Goal: Information Seeking & Learning: Learn about a topic

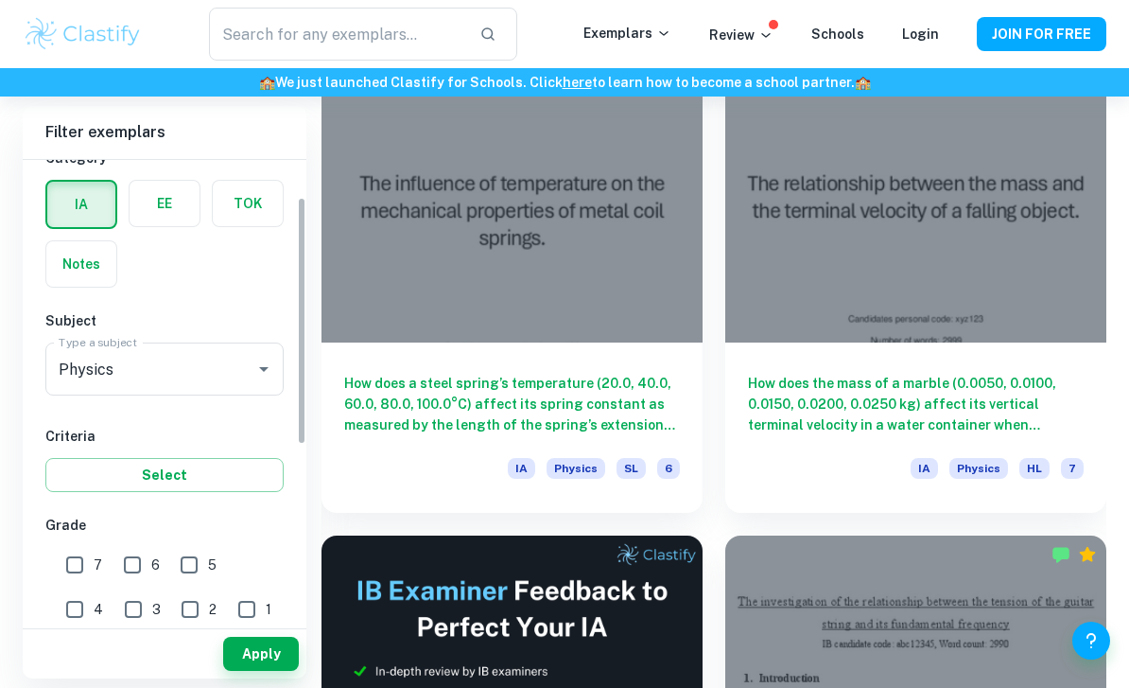
scroll to position [78, 0]
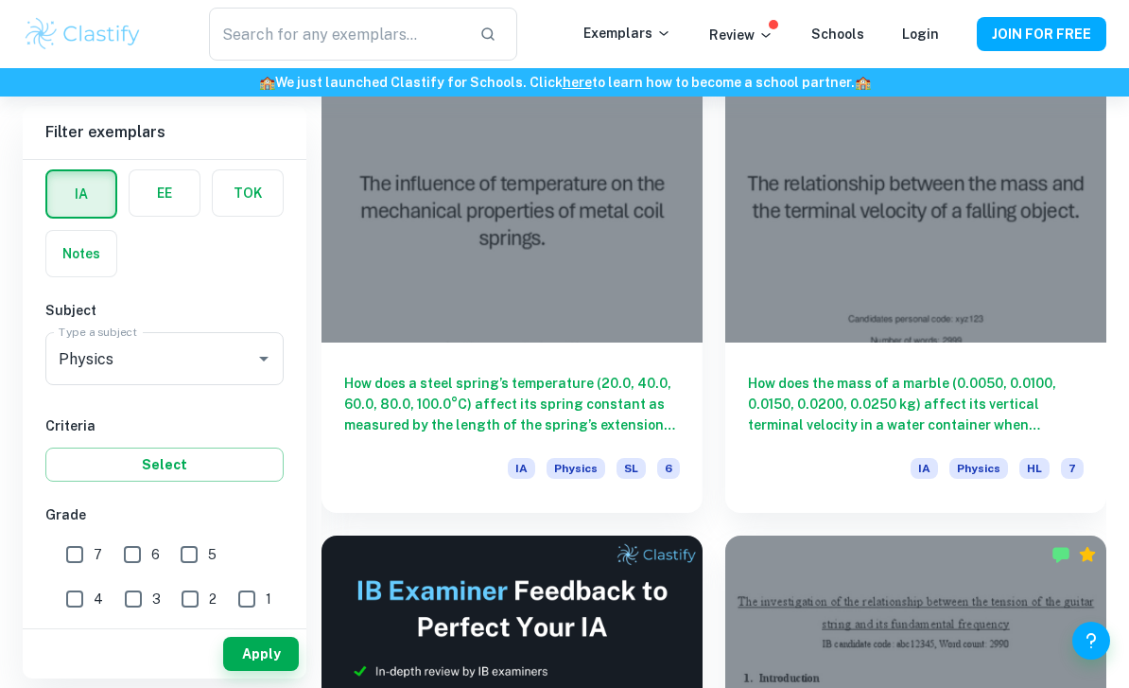
click at [75, 567] on input "7" at bounding box center [75, 554] width 38 height 38
checkbox input "true"
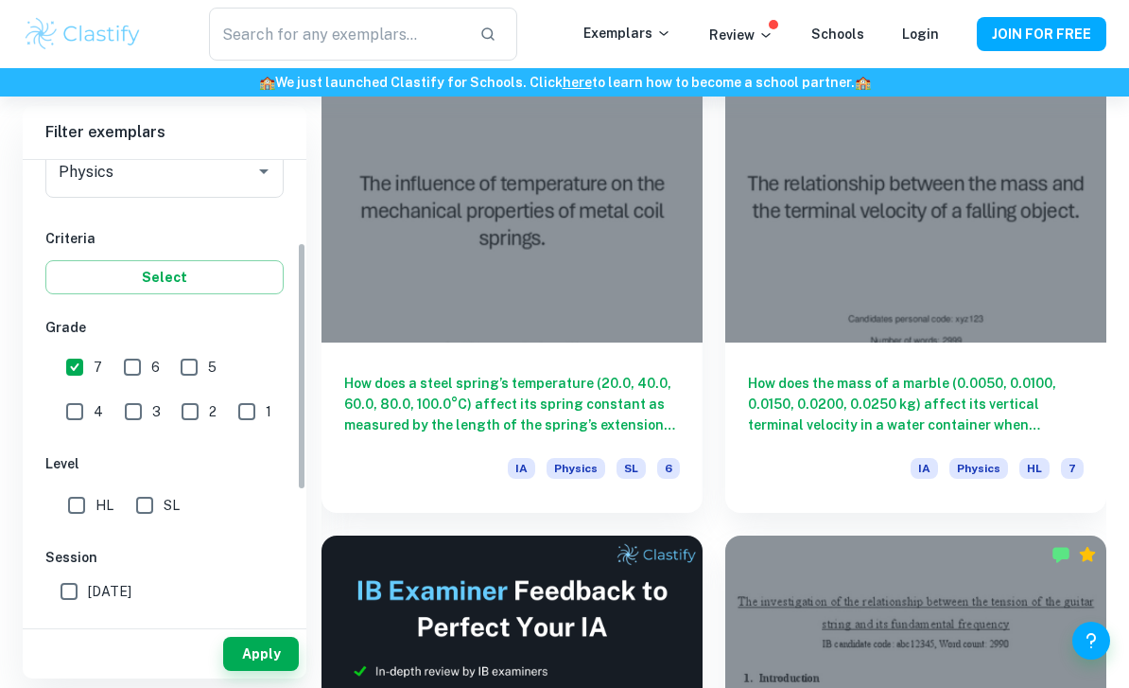
scroll to position [277, 0]
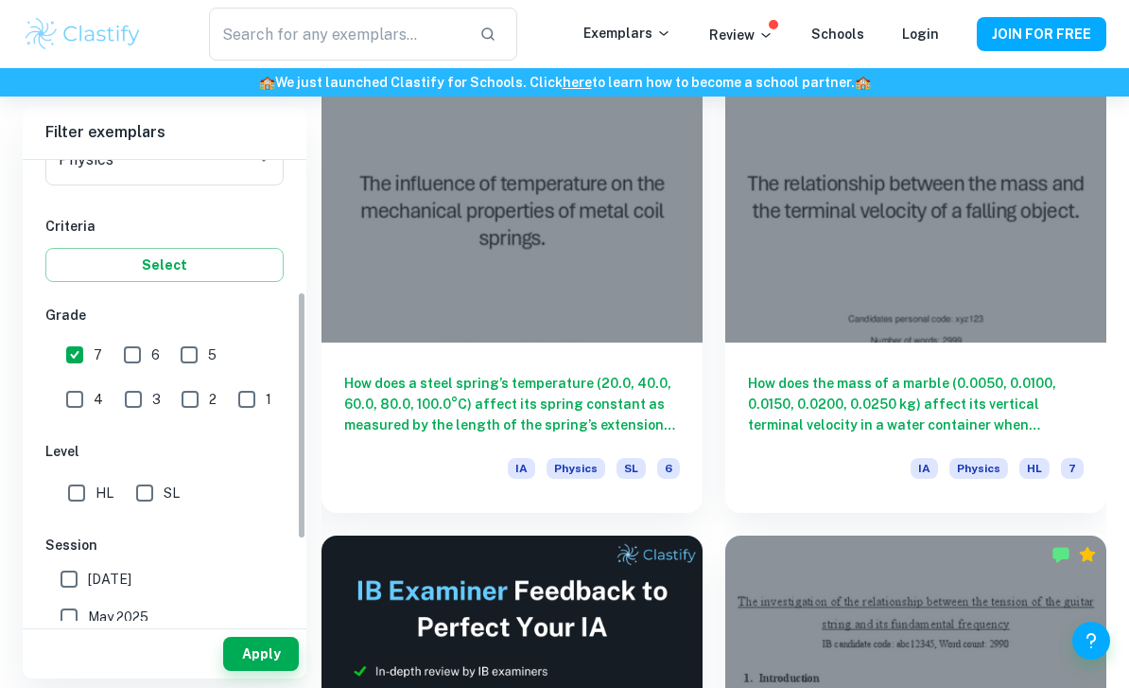
click at [75, 484] on input "HL" at bounding box center [77, 493] width 38 height 38
checkbox input "true"
click at [255, 671] on button "Apply" at bounding box center [261, 654] width 76 height 34
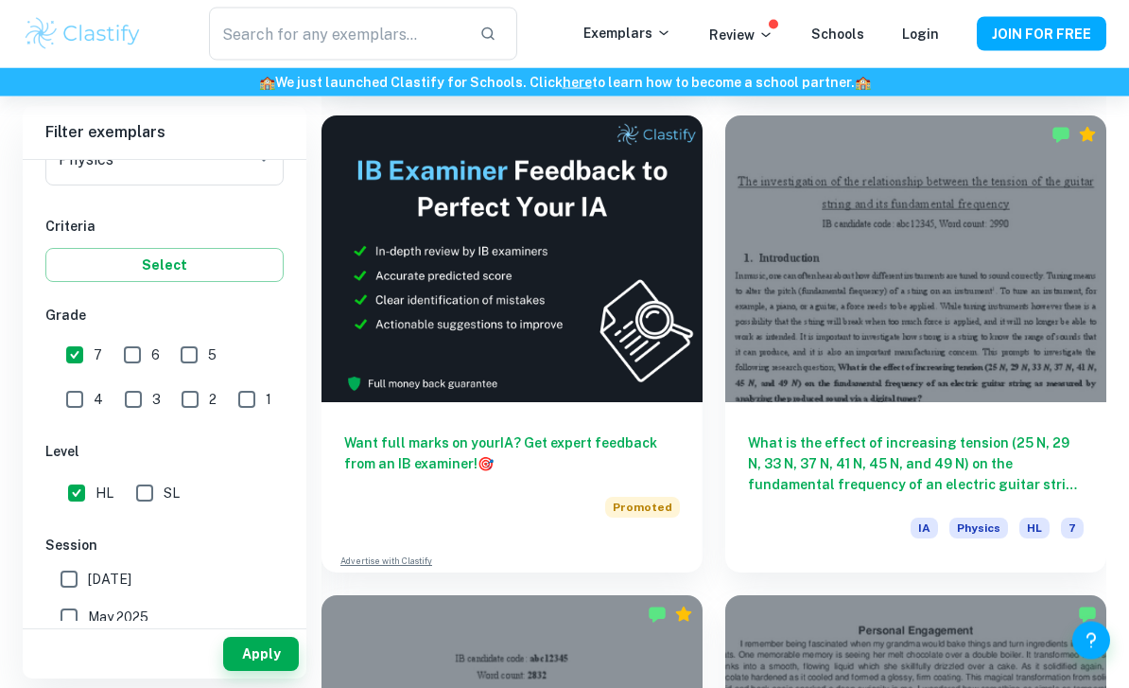
scroll to position [1001, 0]
click at [1019, 320] on div at bounding box center [915, 258] width 381 height 286
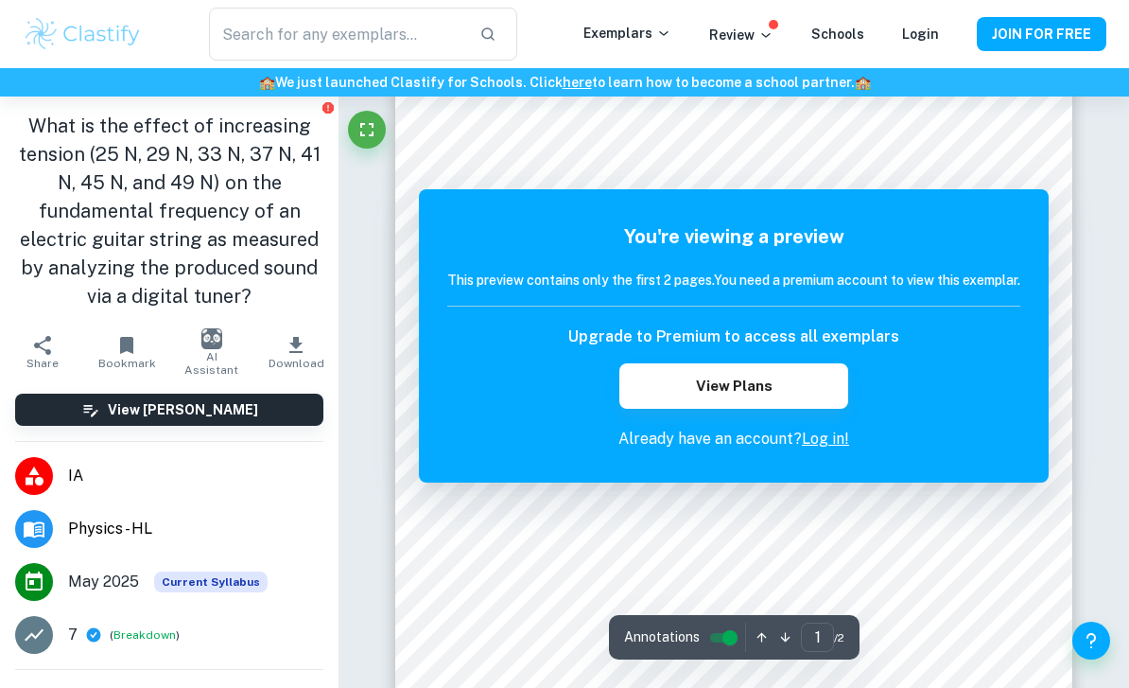
scroll to position [255, 0]
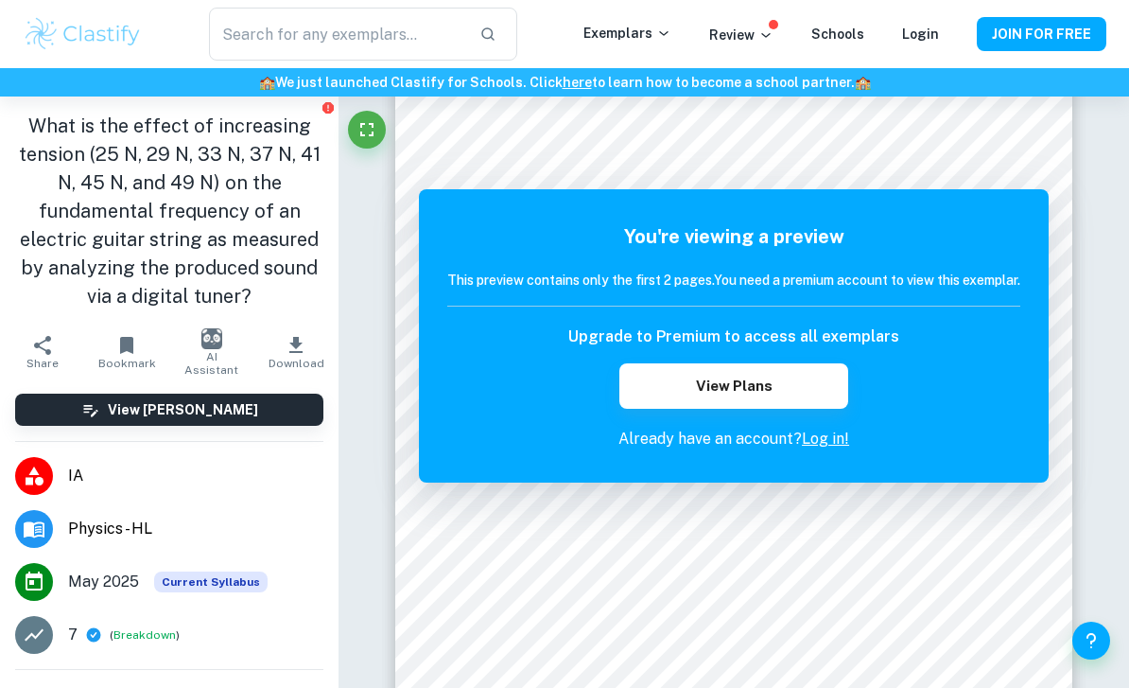
click at [1080, 19] on button "JOIN FOR FREE" at bounding box center [1042, 34] width 130 height 34
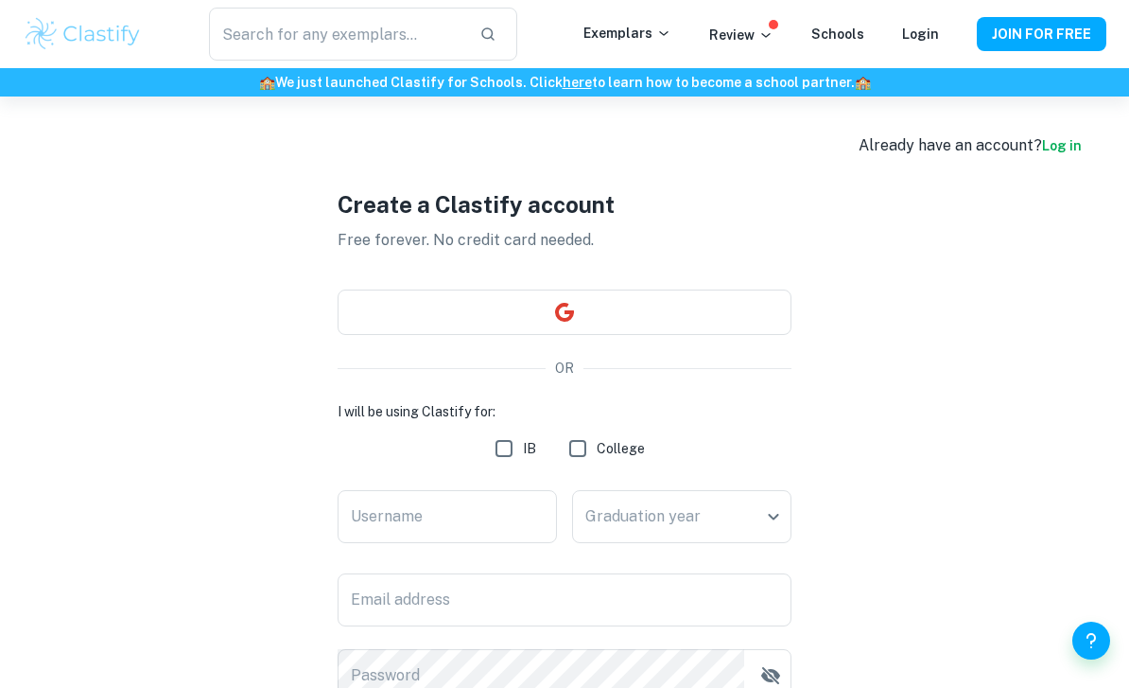
click at [355, 312] on button "button" at bounding box center [565, 311] width 454 height 45
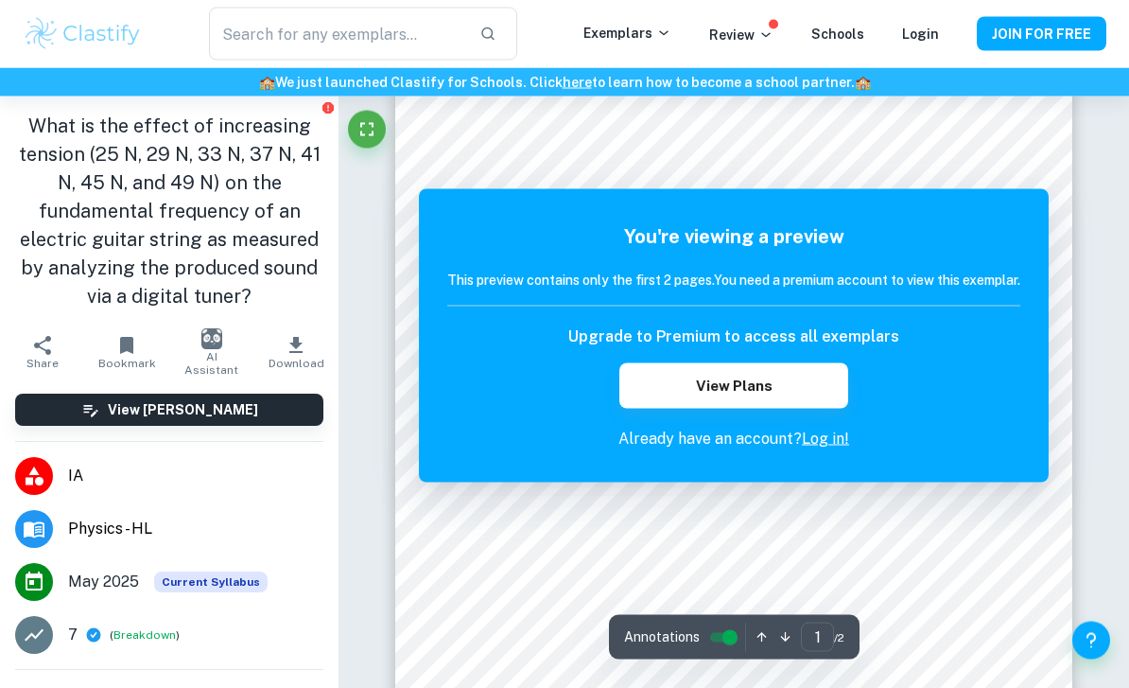
scroll to position [84, 0]
